Goal: Book appointment/travel/reservation

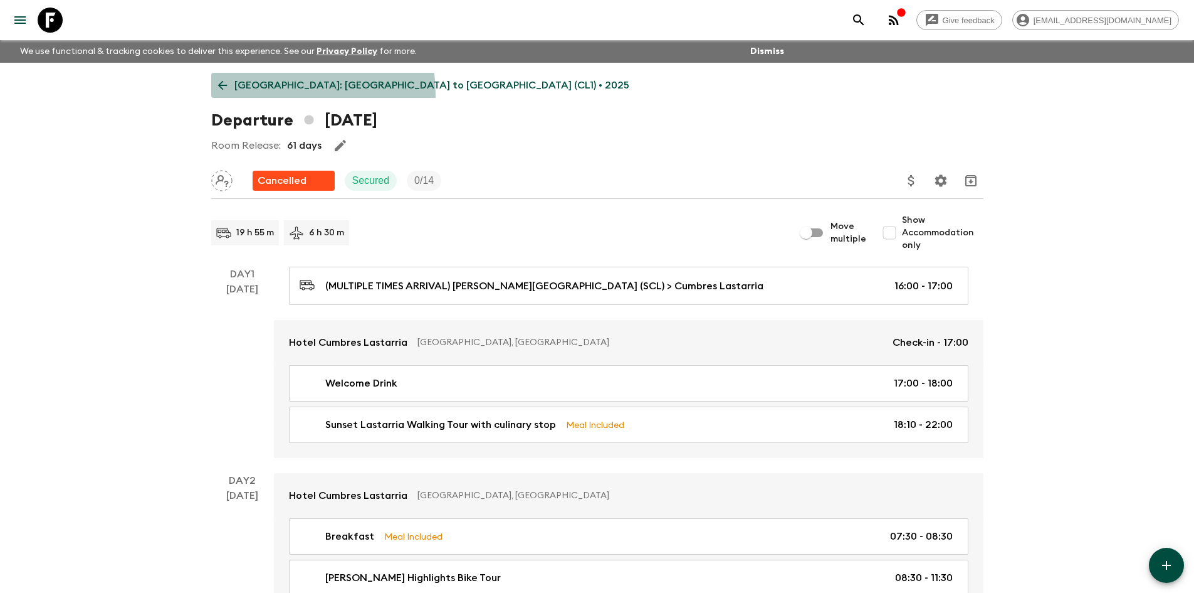
click at [243, 96] on link "[GEOGRAPHIC_DATA]: [GEOGRAPHIC_DATA] to [GEOGRAPHIC_DATA] (CL1) • 2025" at bounding box center [423, 85] width 425 height 25
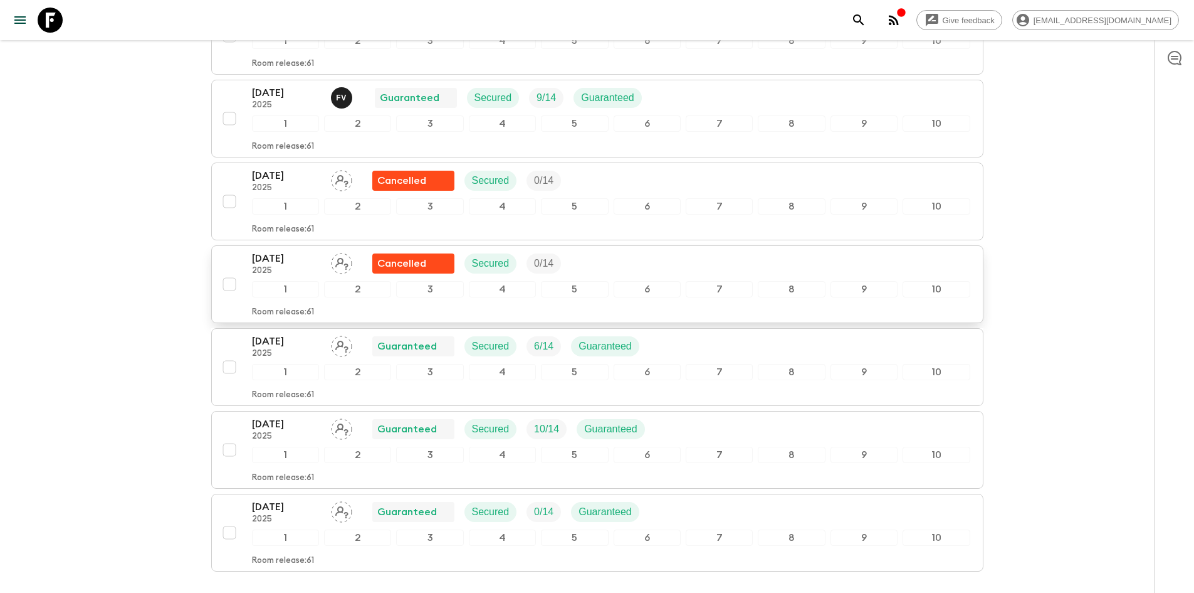
scroll to position [878, 0]
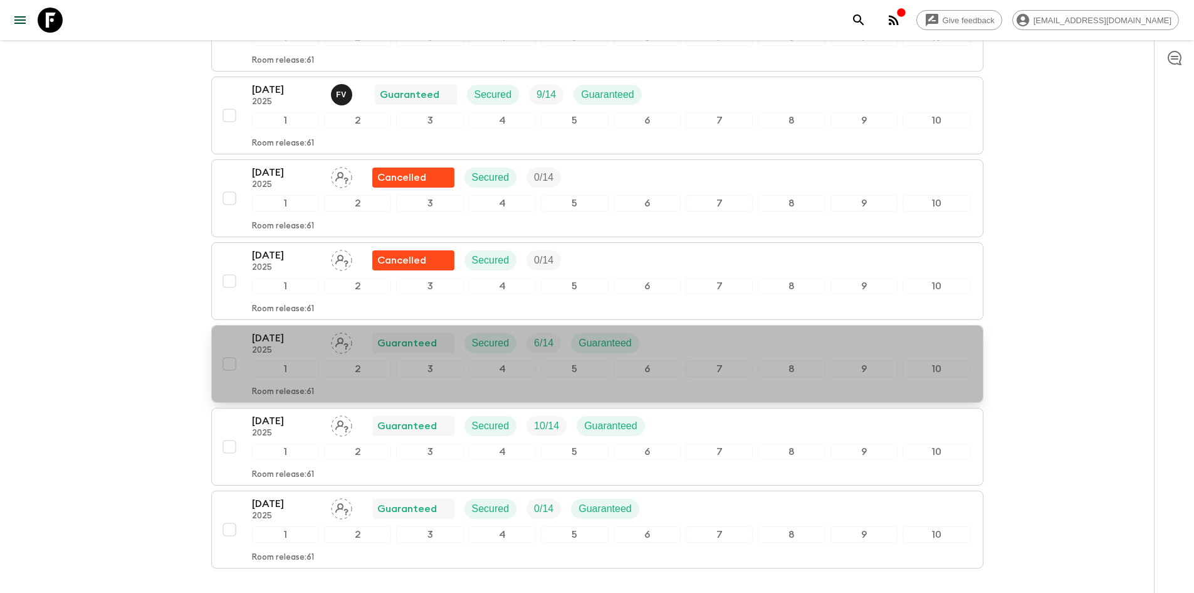
click at [300, 330] on p "[DATE]" at bounding box center [286, 337] width 69 height 15
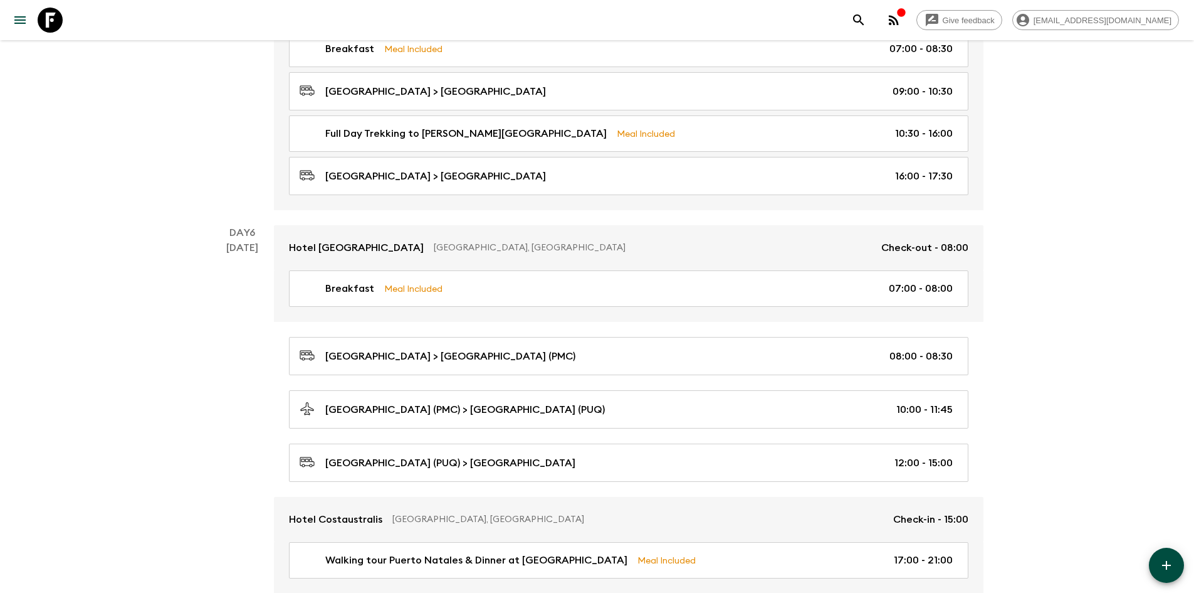
scroll to position [1664, 0]
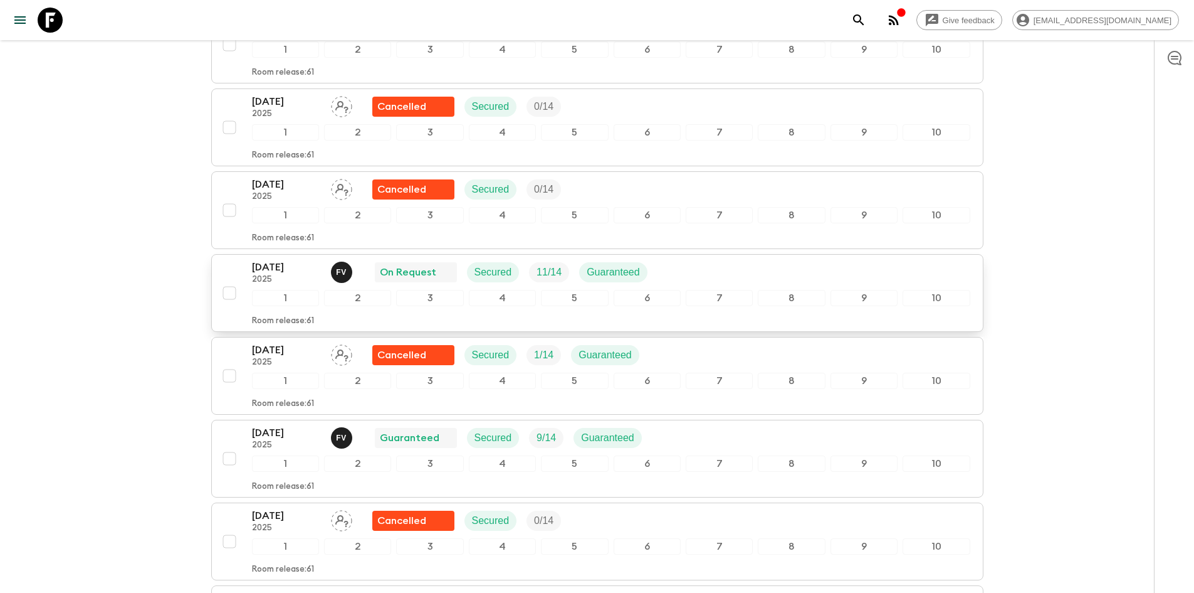
scroll to position [752, 0]
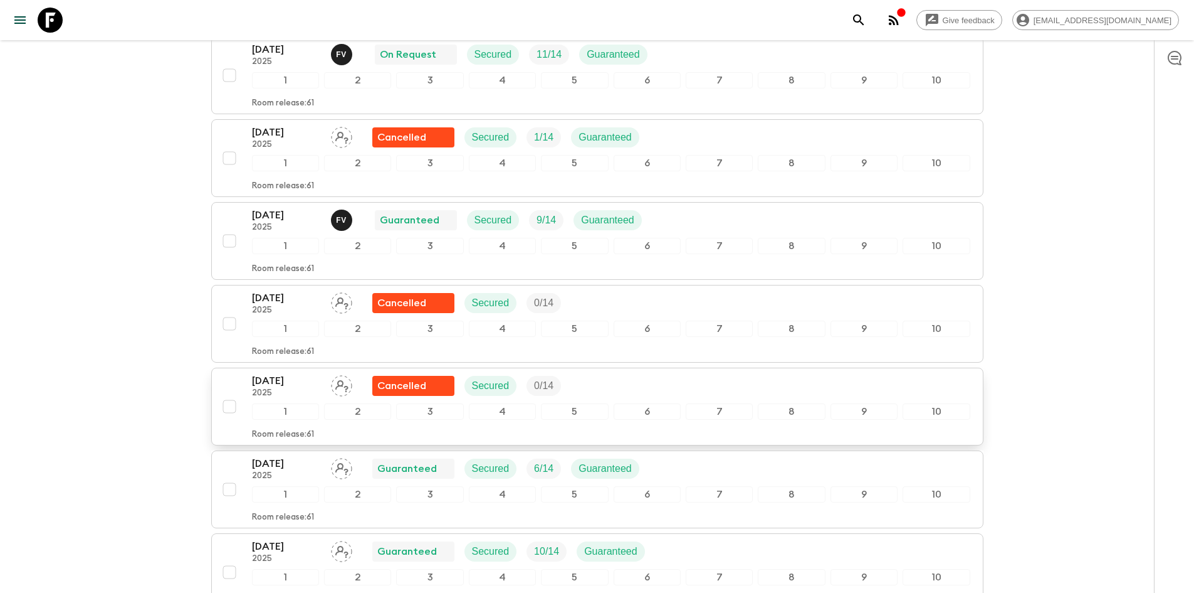
click at [292, 373] on p "[DATE]" at bounding box center [286, 380] width 69 height 15
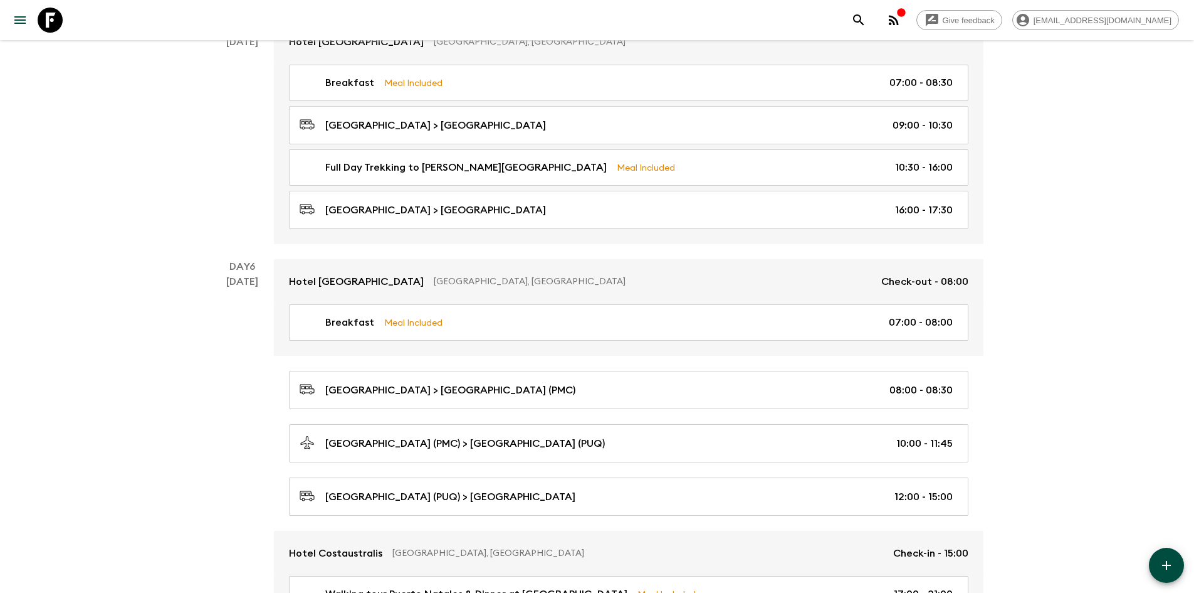
scroll to position [1630, 0]
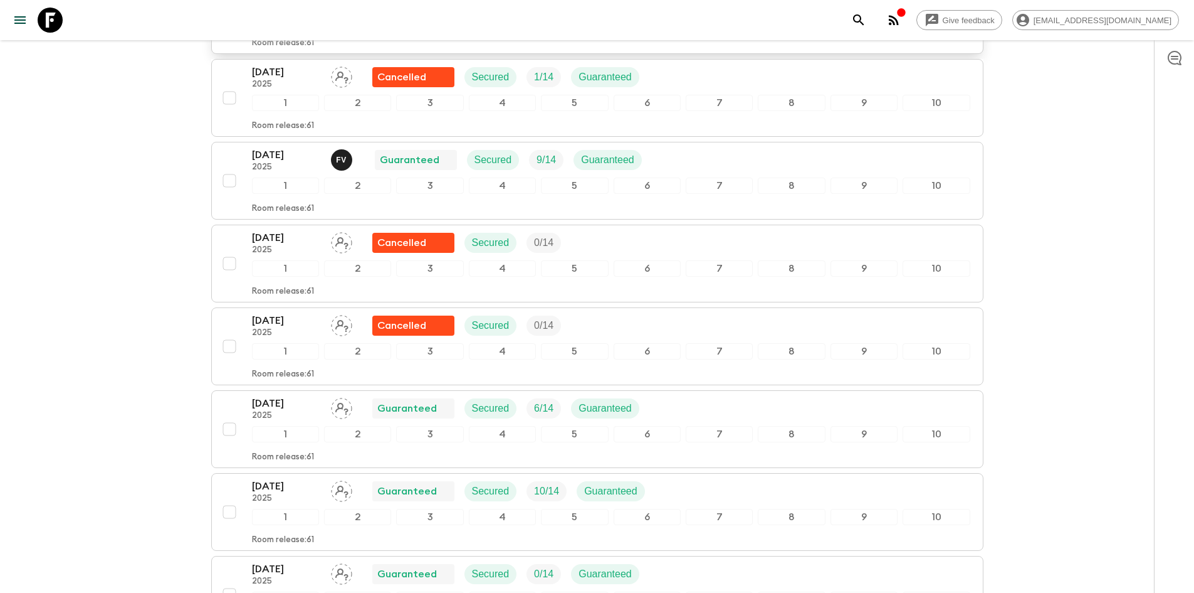
scroll to position [941, 0]
